Goal: Information Seeking & Learning: Learn about a topic

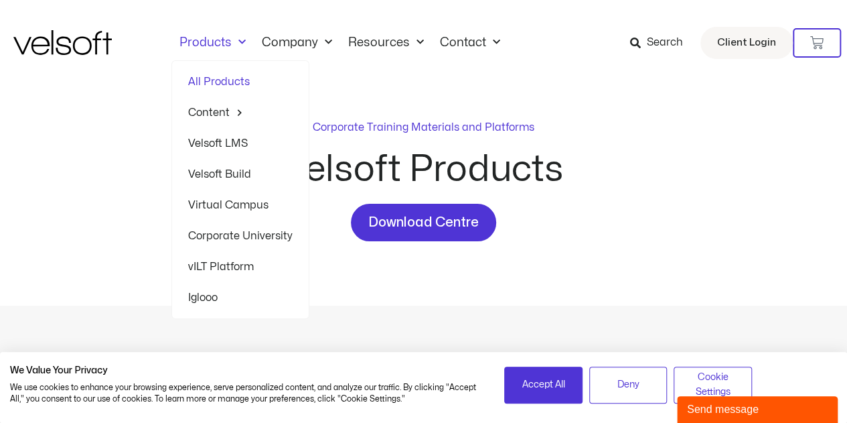
click at [224, 40] on link "Products" at bounding box center [212, 42] width 82 height 15
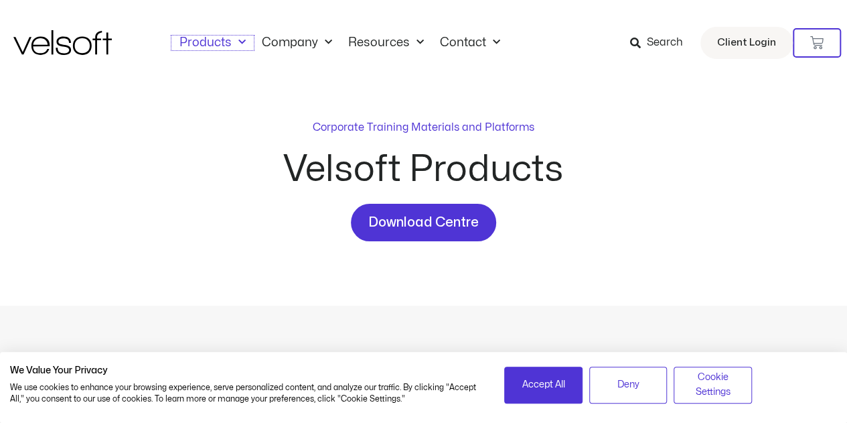
click at [242, 40] on span "Menu" at bounding box center [239, 42] width 14 height 22
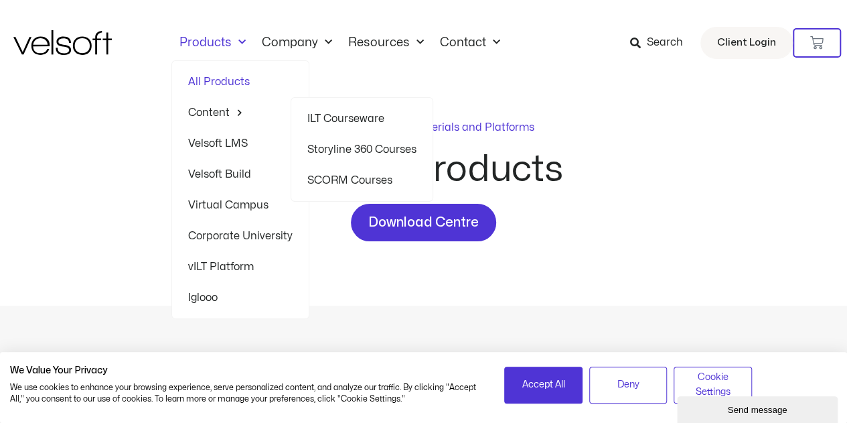
click at [340, 116] on link "ILT Courseware" at bounding box center [361, 118] width 109 height 31
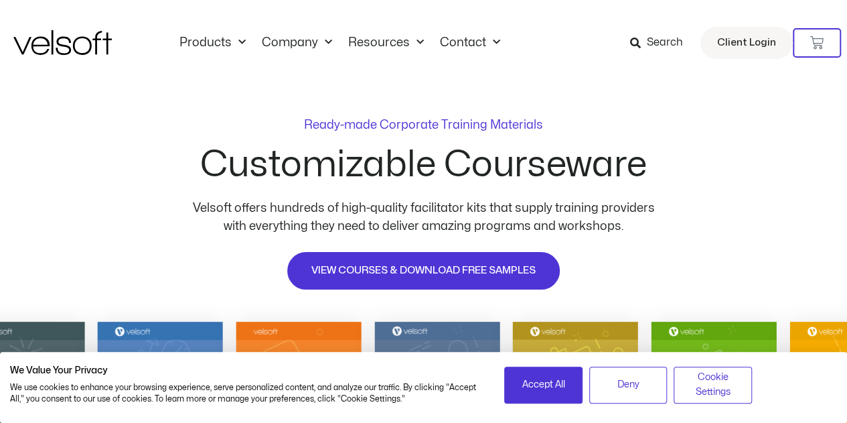
drag, startPoint x: 846, startPoint y: 25, endPoint x: 844, endPoint y: 33, distance: 7.8
click at [844, 33] on div "Products All Products Content ILT Courseware Storyline 360 Courses SCORM Course…" at bounding box center [423, 43] width 847 height 86
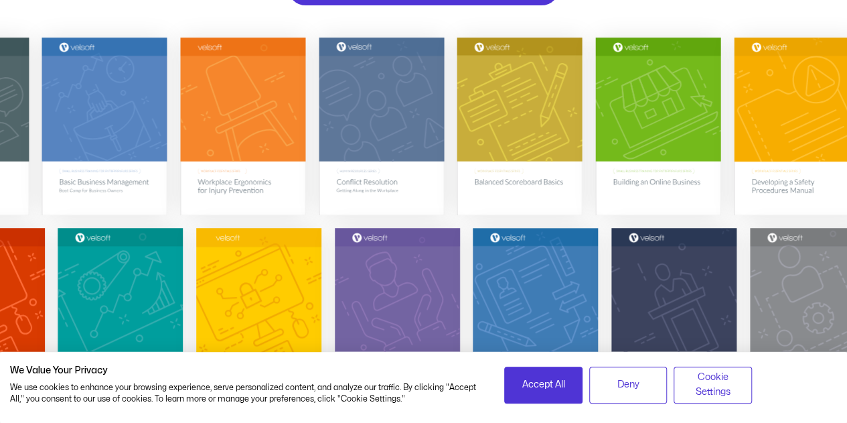
scroll to position [262, 0]
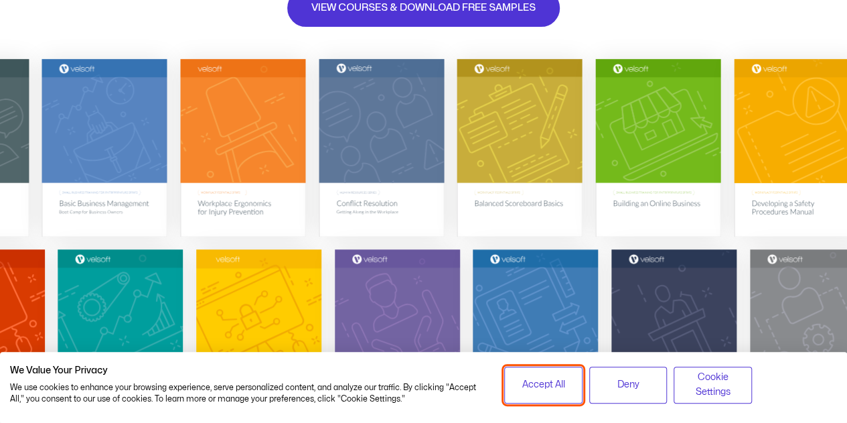
click at [544, 382] on span "Accept All" at bounding box center [543, 384] width 43 height 15
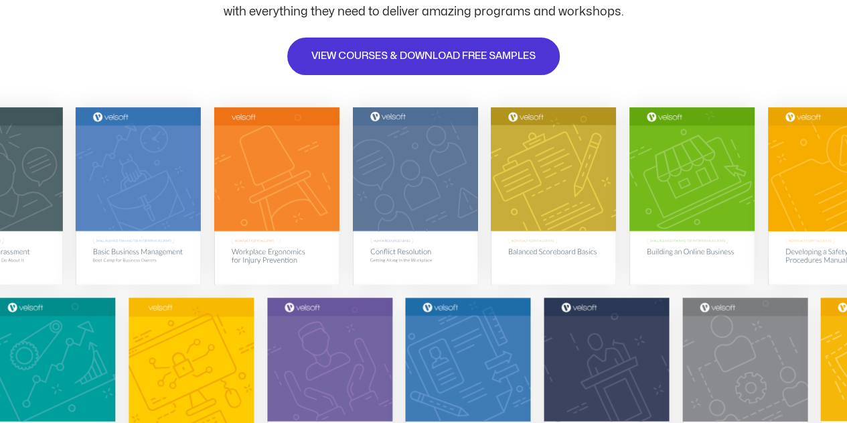
scroll to position [0, 0]
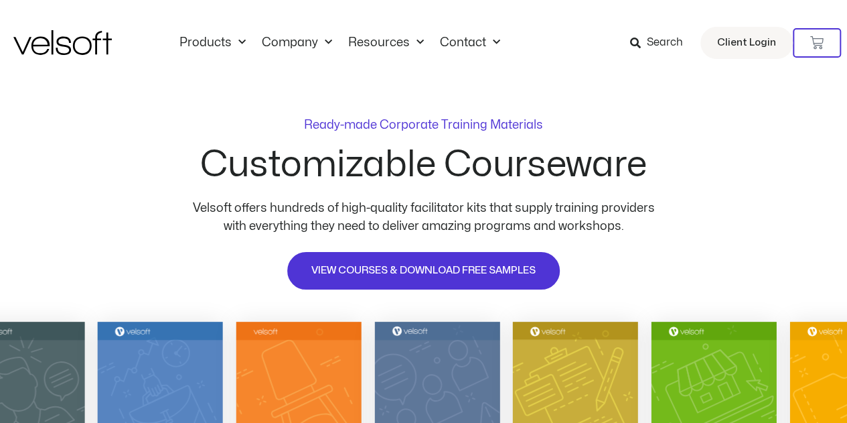
drag, startPoint x: 849, startPoint y: 38, endPoint x: 850, endPoint y: 2, distance: 36.2
